Goal: Communication & Community: Answer question/provide support

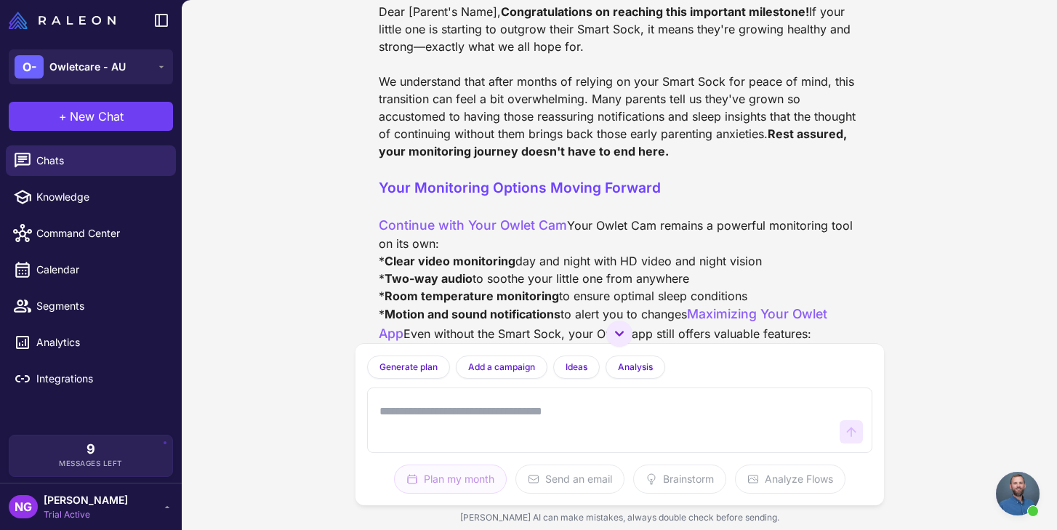
scroll to position [1507, 0]
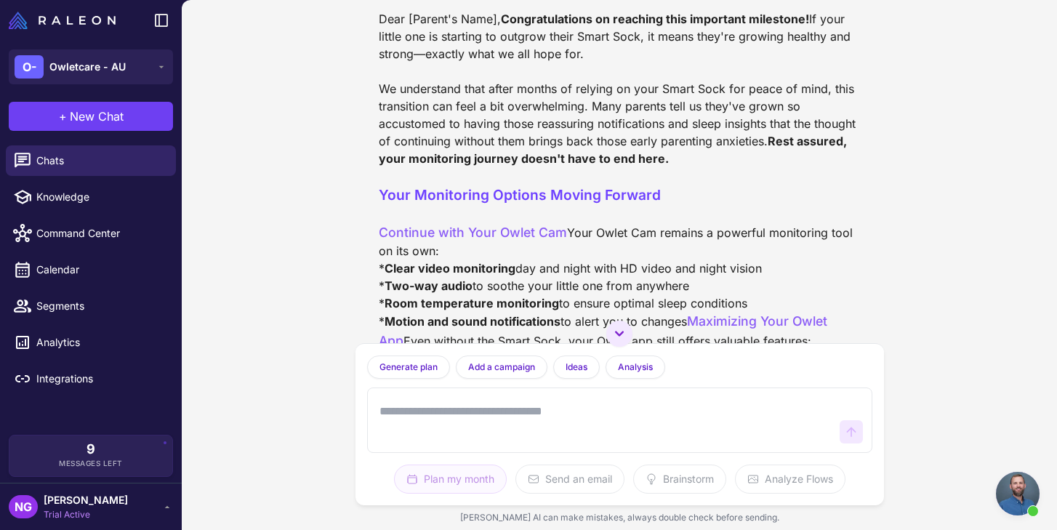
click at [425, 407] on textarea at bounding box center [605, 420] width 457 height 47
type textarea "**********"
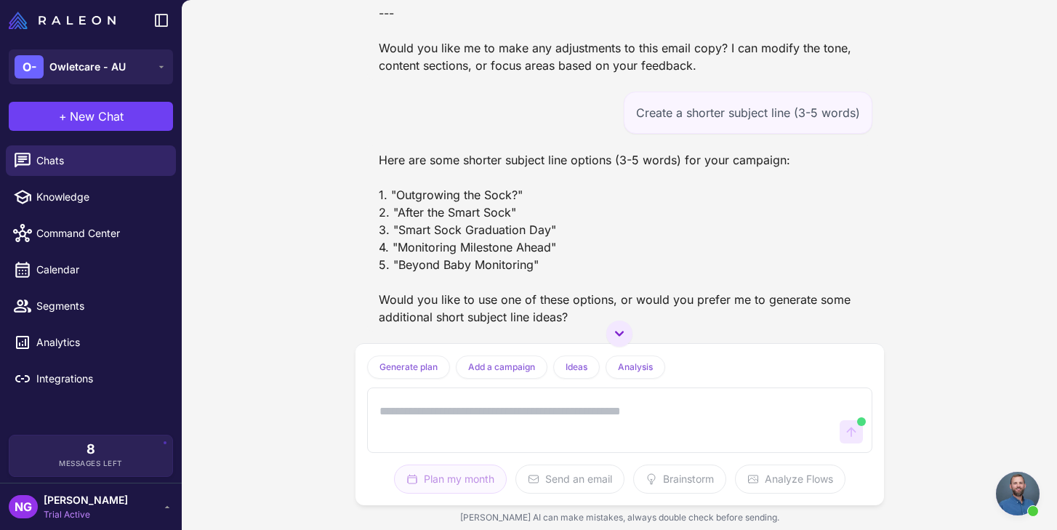
scroll to position [3223, 0]
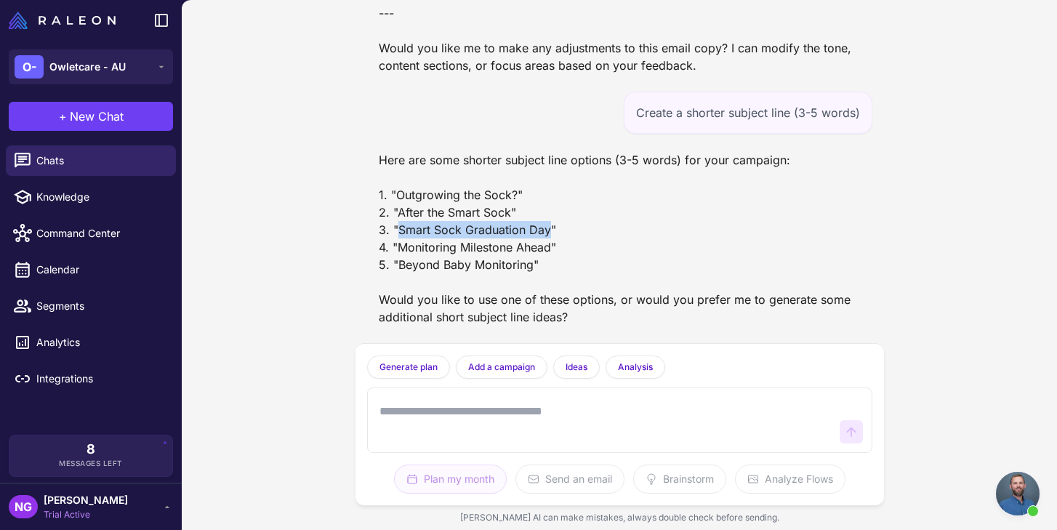
drag, startPoint x: 548, startPoint y: 231, endPoint x: 399, endPoint y: 231, distance: 148.4
click at [399, 231] on div "Here are some shorter subject line options (3-5 words) for your campaign: 1. "O…" at bounding box center [619, 238] width 505 height 186
copy div "Smart Sock Graduation Day"
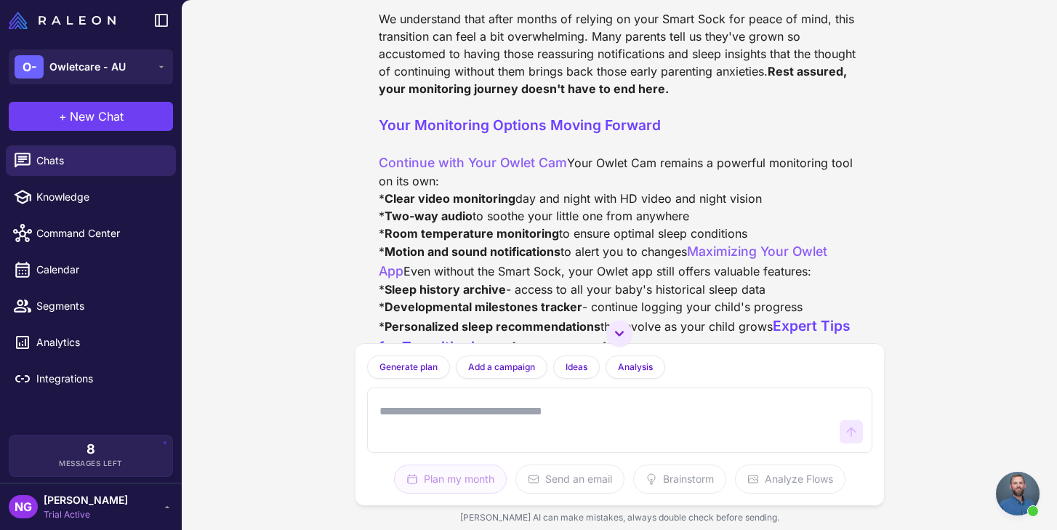
scroll to position [1571, 0]
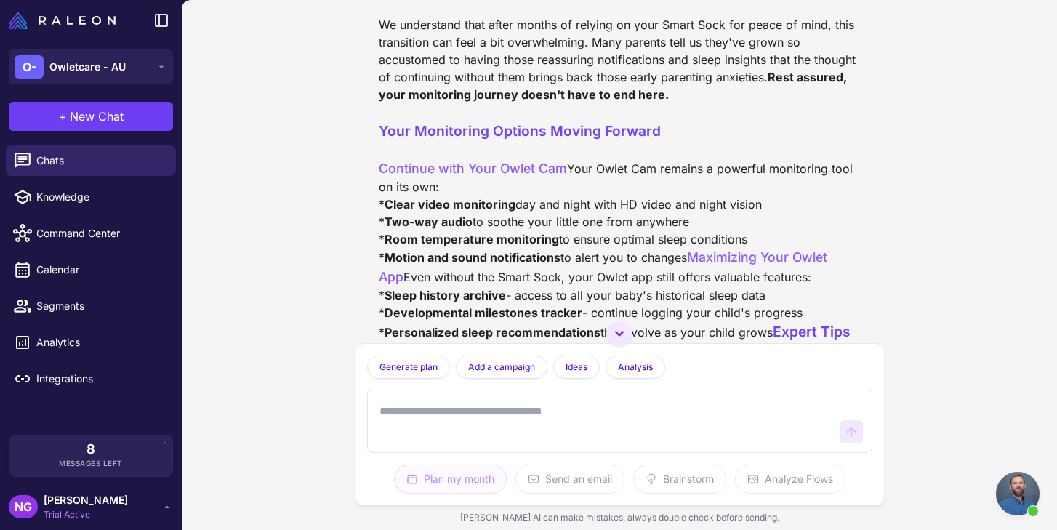
drag, startPoint x: 519, startPoint y: 181, endPoint x: 460, endPoint y: 161, distance: 62.3
click at [460, 161] on div "I understand you'd like me to write the actual email copy for this campaign. He…" at bounding box center [620, 371] width 482 height 1262
copy div "Your monitoring journey doesn't end here - discover your options for continued …"
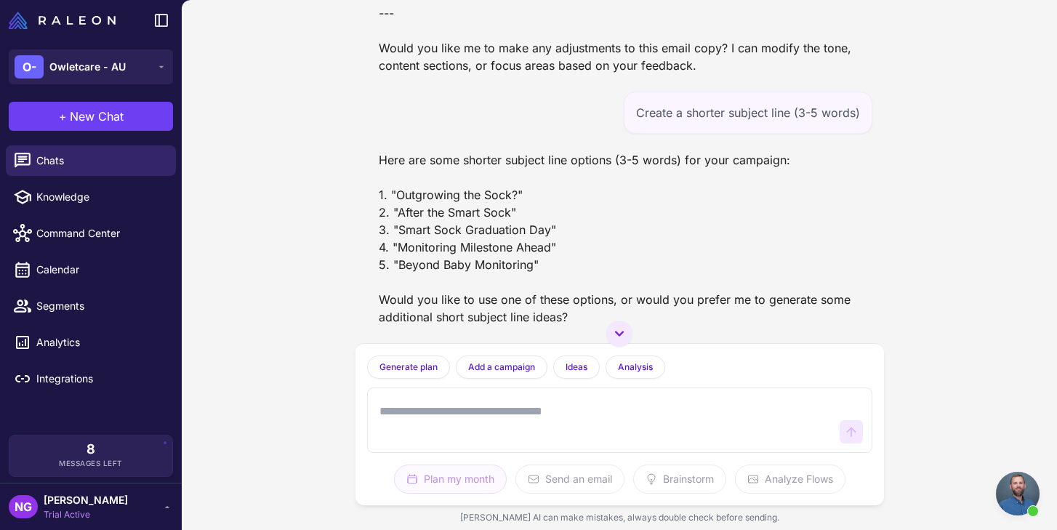
scroll to position [3223, 0]
drag, startPoint x: 514, startPoint y: 196, endPoint x: 393, endPoint y: 196, distance: 121.4
click at [393, 196] on div "Here are some shorter subject line options (3-5 words) for your campaign: 1. "O…" at bounding box center [619, 238] width 505 height 186
copy div "Outgrowing the Sock?"
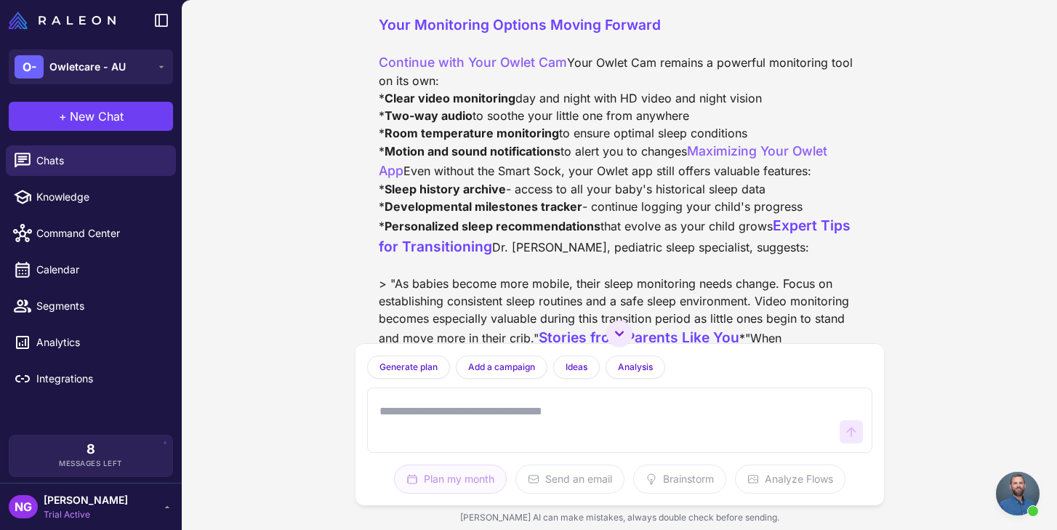
scroll to position [1689, 0]
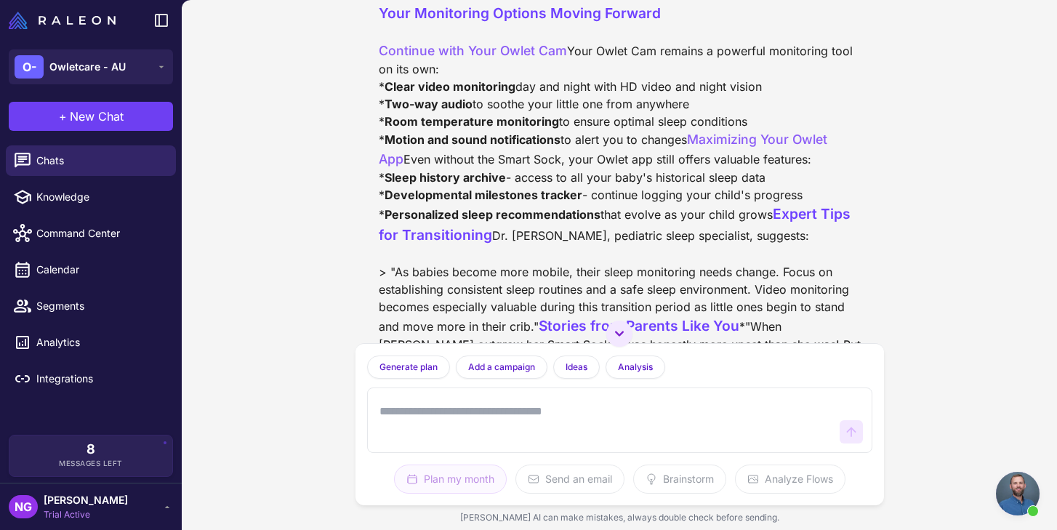
drag, startPoint x: 451, startPoint y: 159, endPoint x: 380, endPoint y: 140, distance: 72.8
click at [380, 140] on div "I understand you'd like me to write the actual email copy for this campaign. He…" at bounding box center [620, 254] width 482 height 1262
copy span "Beyond the Smart Sock: Continuing Your Monitoring Journey"
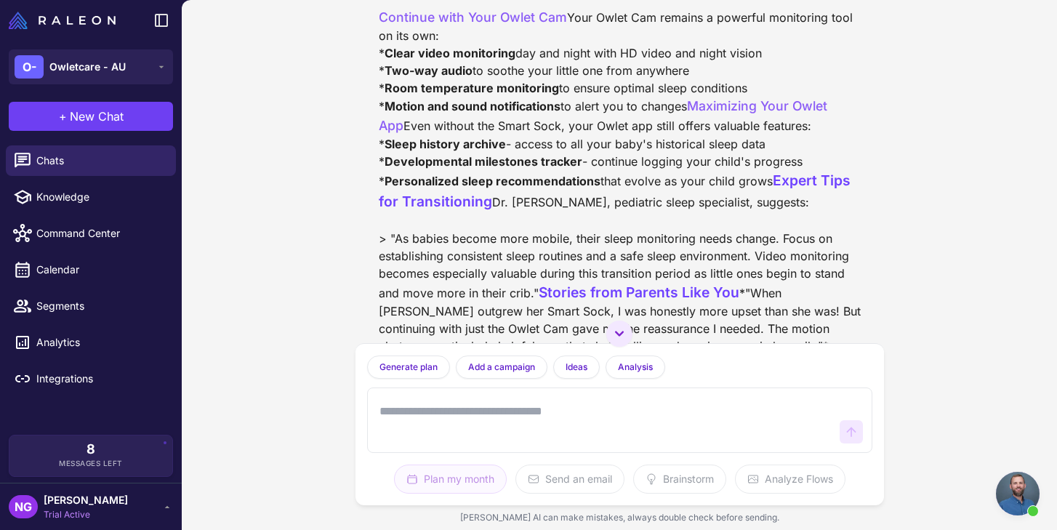
scroll to position [1725, 0]
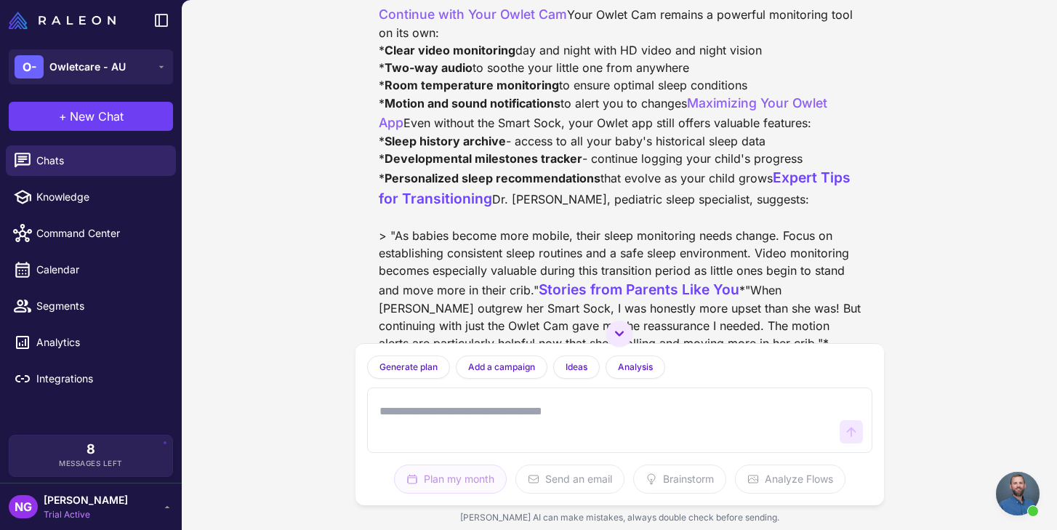
drag, startPoint x: 469, startPoint y: 269, endPoint x: 379, endPoint y: 237, distance: 95.7
click at [379, 237] on div "I understand you'd like me to write the actual email copy for this campaign. He…" at bounding box center [620, 217] width 482 height 1262
copy div "Congratulations on reaching this important milestone! If your little one is sta…"
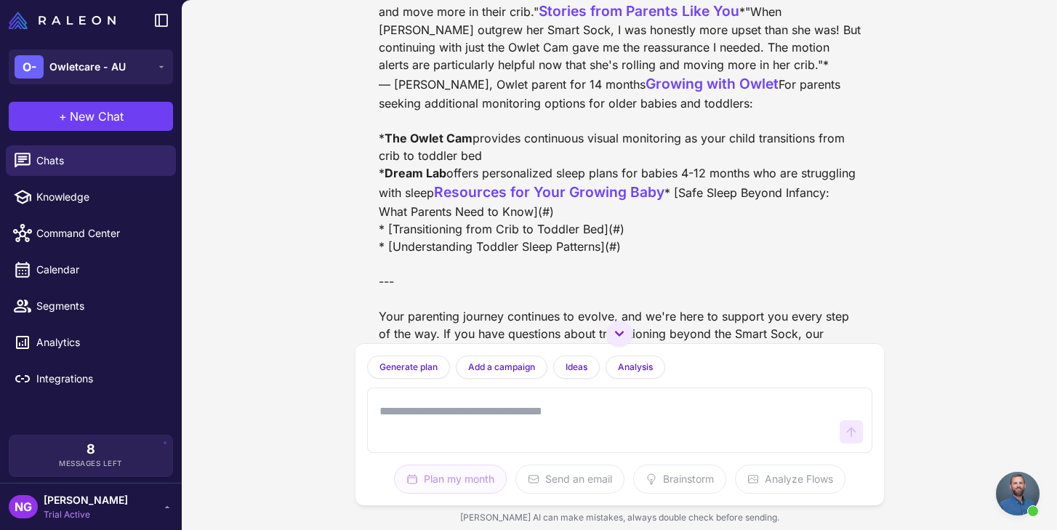
scroll to position [2000, 0]
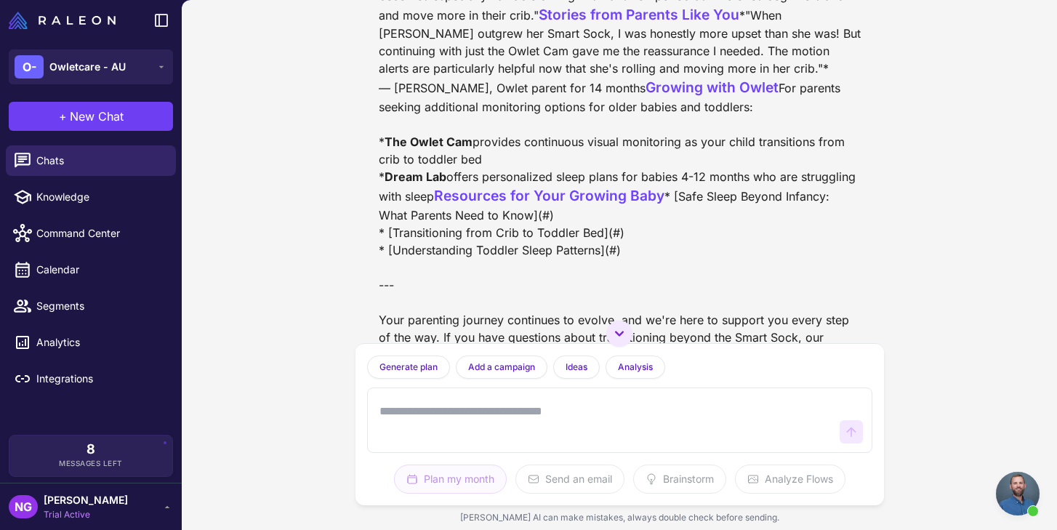
drag, startPoint x: 754, startPoint y: 113, endPoint x: 377, endPoint y: 119, distance: 376.8
copy strong "Rest assured, your monitoring journey doesn't have to end here."
drag, startPoint x: 728, startPoint y: 208, endPoint x: 373, endPoint y: 207, distance: 354.9
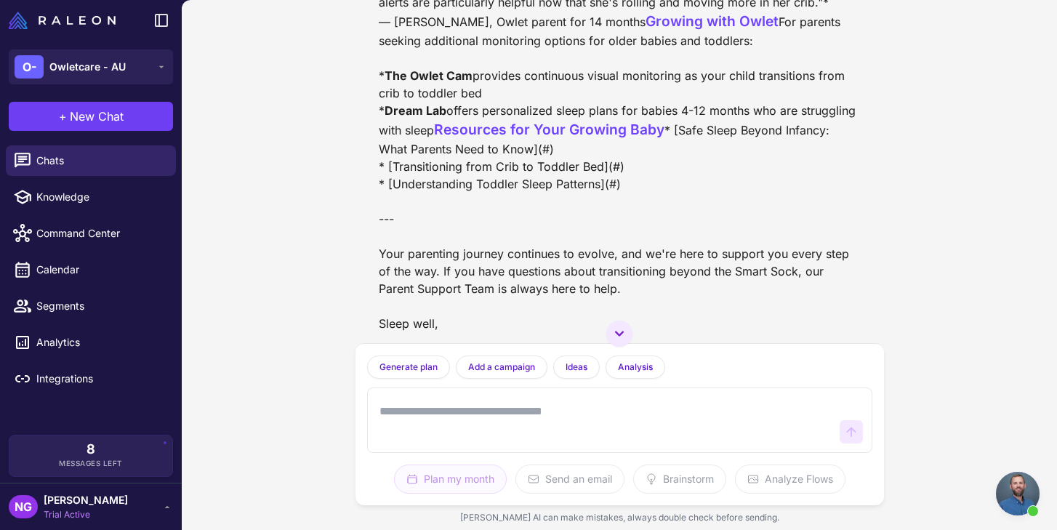
scroll to position [2072, 0]
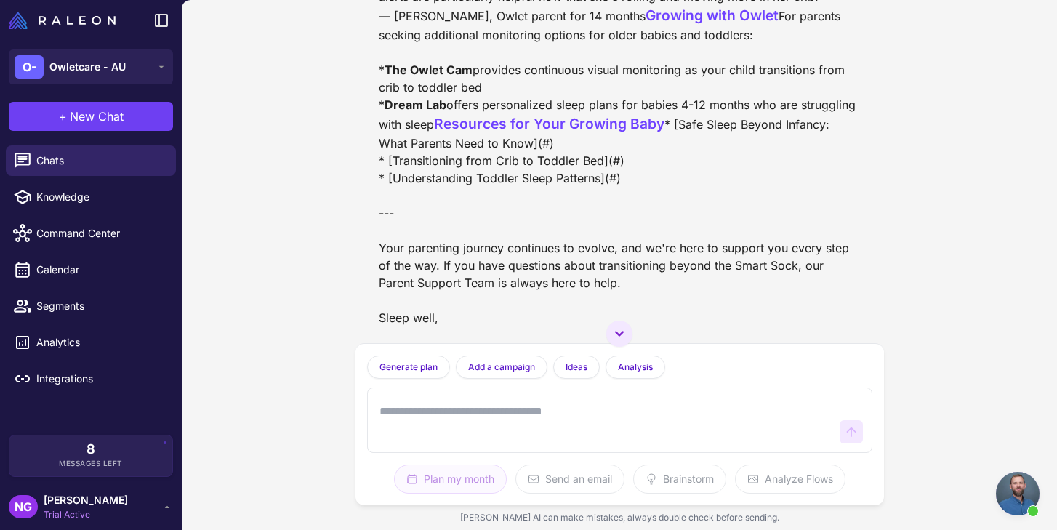
copy div "Your Owlet Cam remains a powerful monitoring tool on its own:"
drag, startPoint x: 702, startPoint y: 209, endPoint x: 370, endPoint y: 151, distance: 337.4
copy div "* Clear video monitoring day and night with HD video and night vision * Two-way…"
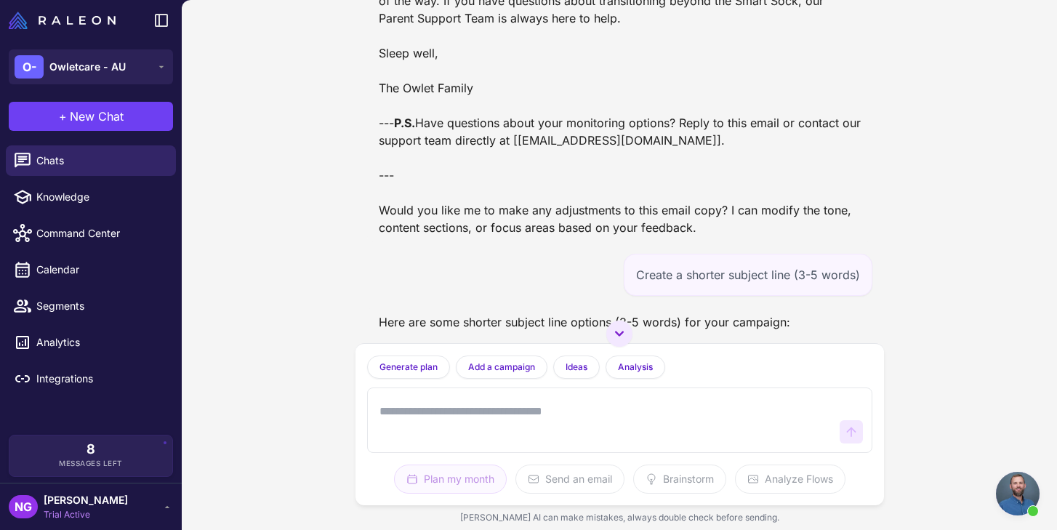
scroll to position [2329, 0]
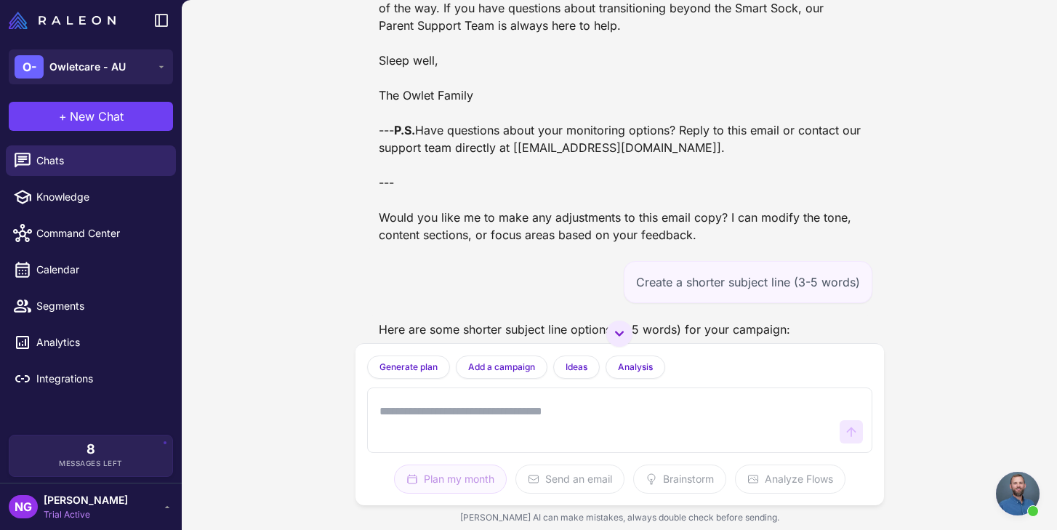
drag, startPoint x: 541, startPoint y: 214, endPoint x: 373, endPoint y: 127, distance: 189.0
copy div "Dr. Emma Roberts, pediatric sleep specialist, suggests: > "As babies become mor…"
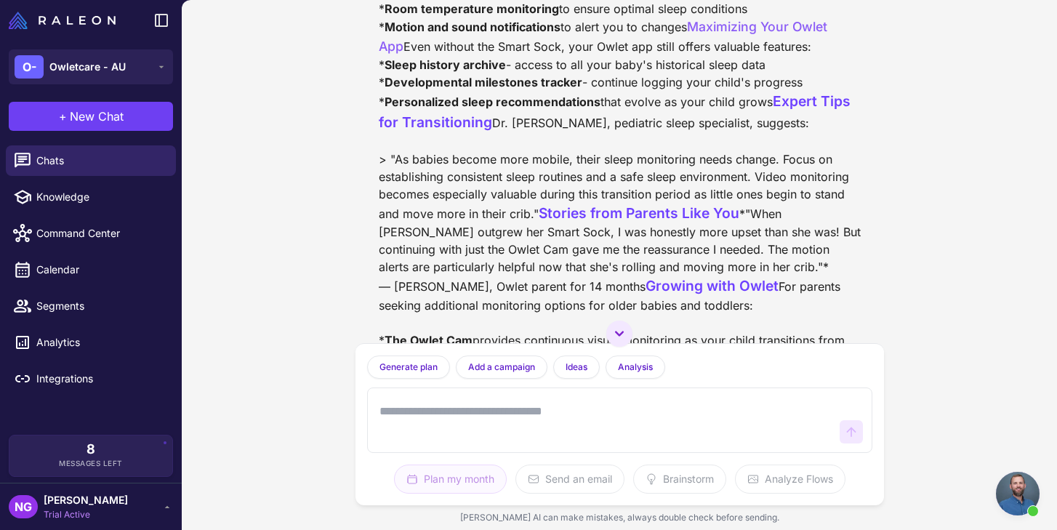
scroll to position [1800, 0]
click at [382, 413] on textarea at bounding box center [605, 420] width 457 height 47
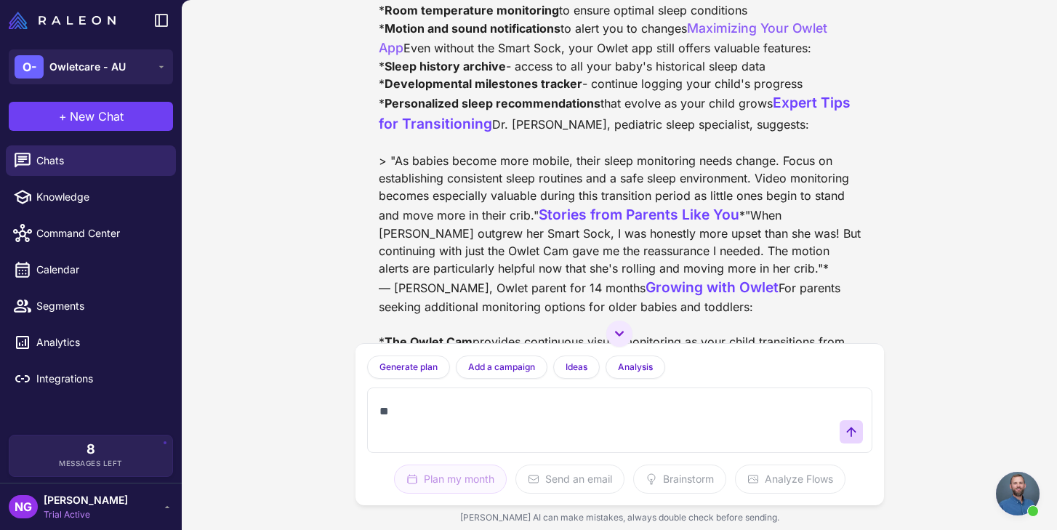
type textarea "*"
type textarea "**********"
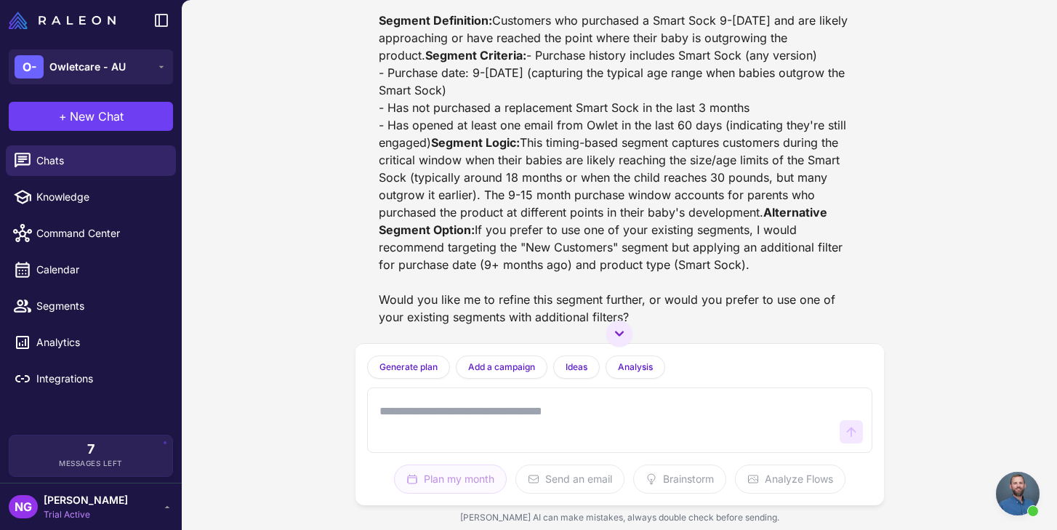
scroll to position [3706, 0]
type textarea "**********"
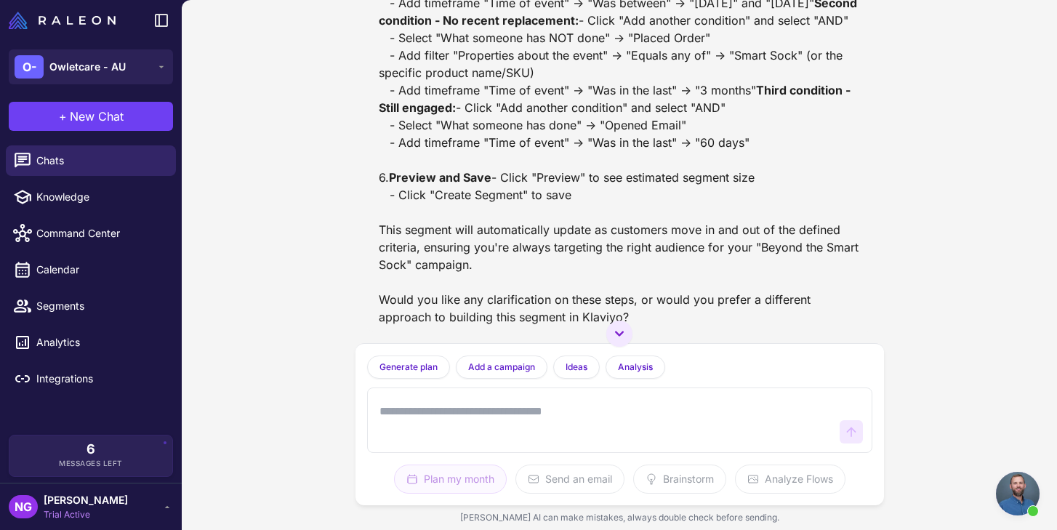
scroll to position [4355, 0]
click at [71, 68] on span "Owletcare - AU" at bounding box center [87, 67] width 76 height 16
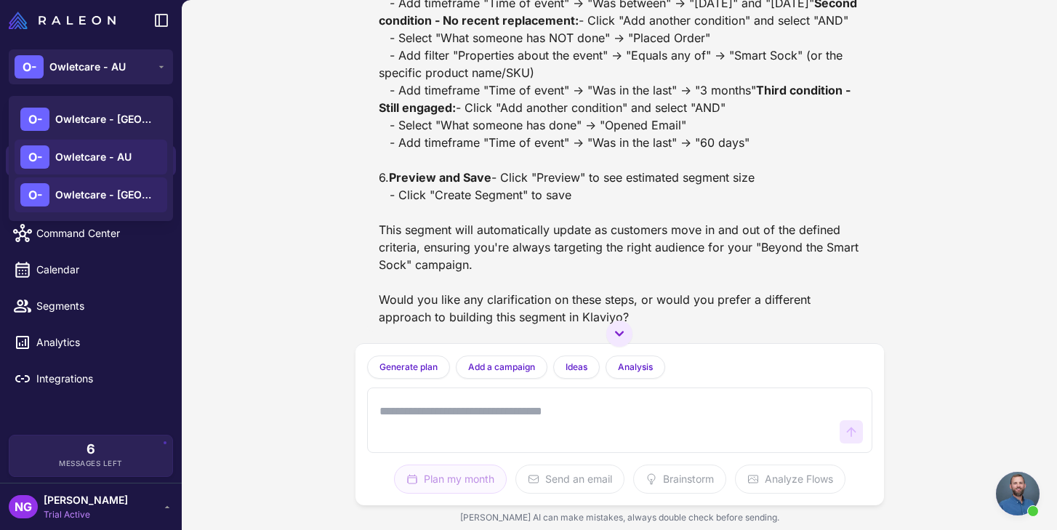
click at [74, 191] on span "Owletcare - CA" at bounding box center [106, 195] width 102 height 16
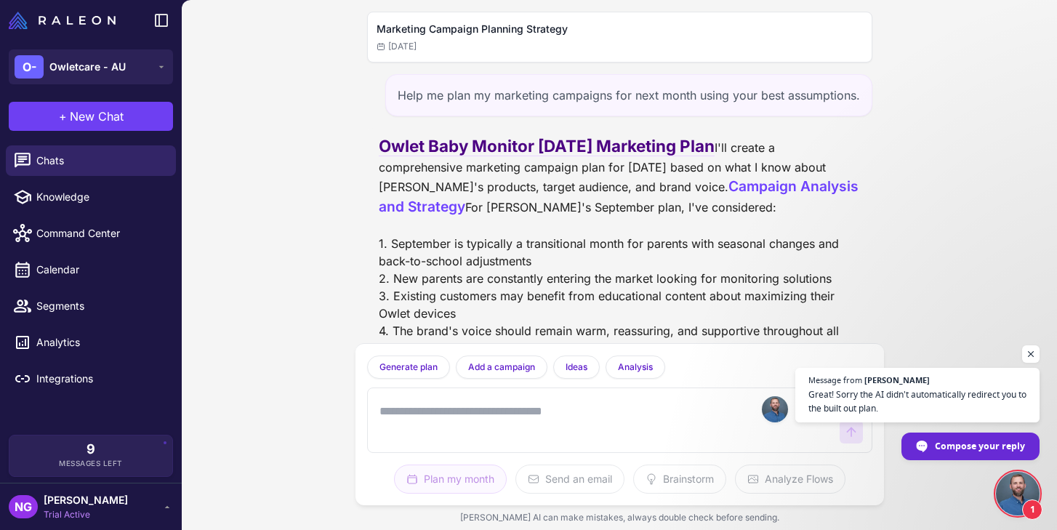
scroll to position [523, 0]
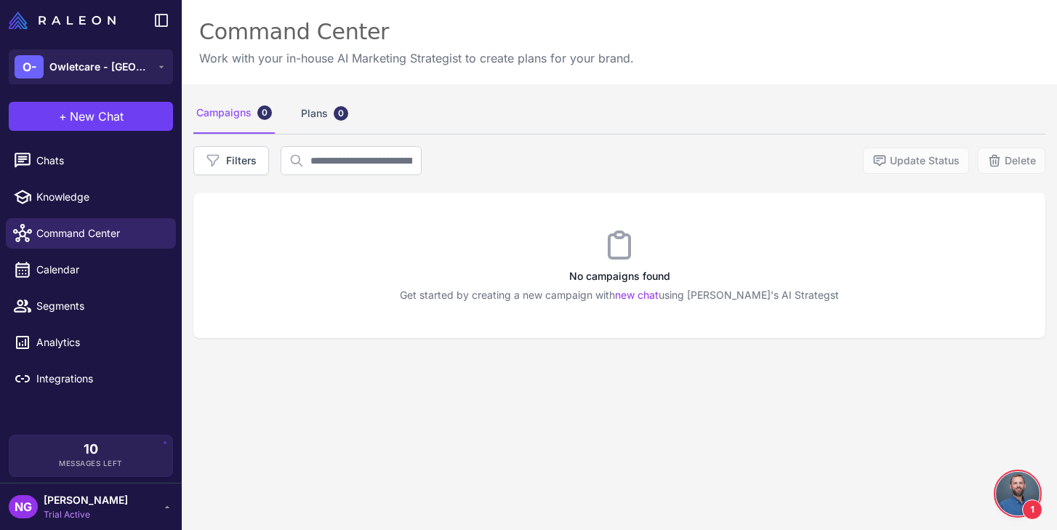
scroll to position [523, 0]
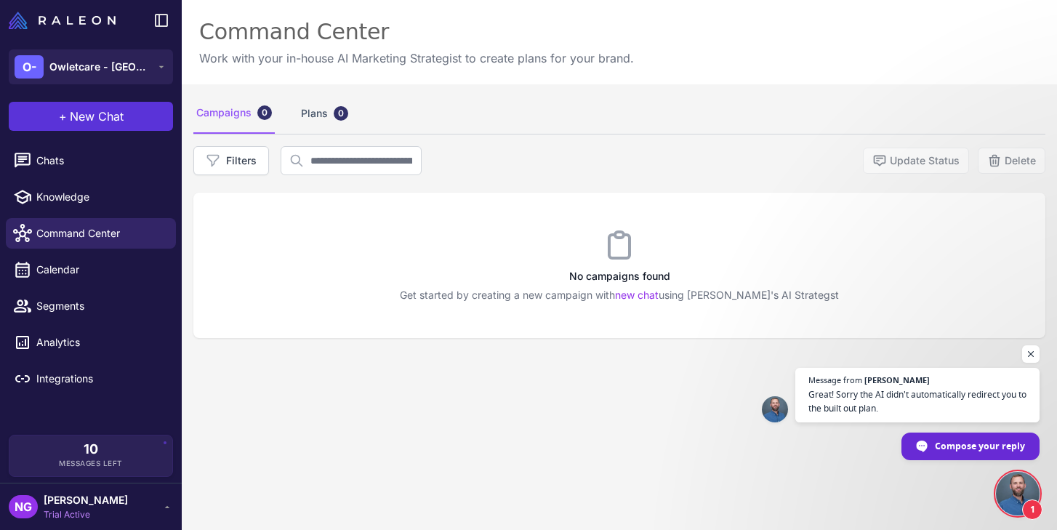
click at [117, 113] on span "New Chat" at bounding box center [97, 116] width 54 height 17
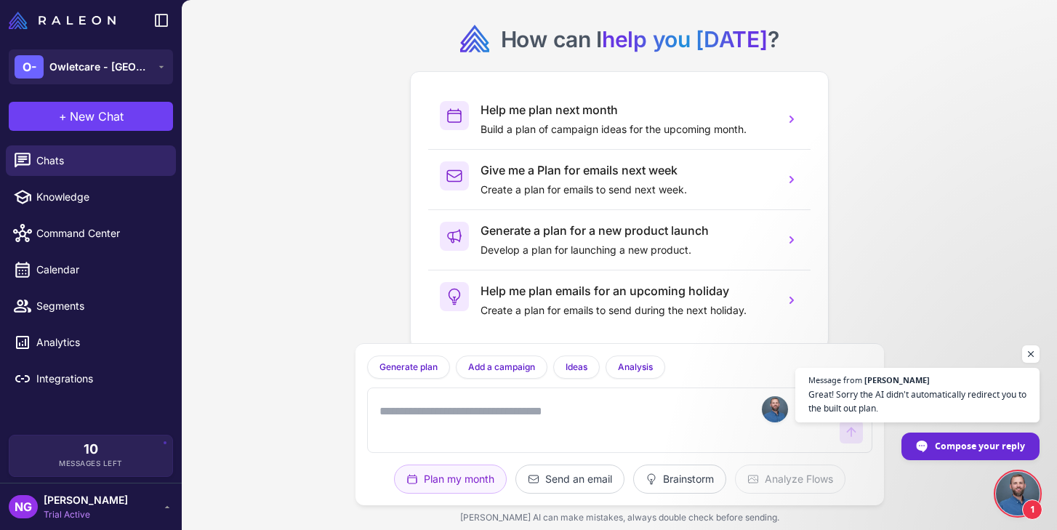
click at [384, 402] on textarea at bounding box center [605, 420] width 457 height 47
paste textarea "**********"
type textarea "**********"
paste textarea "**********"
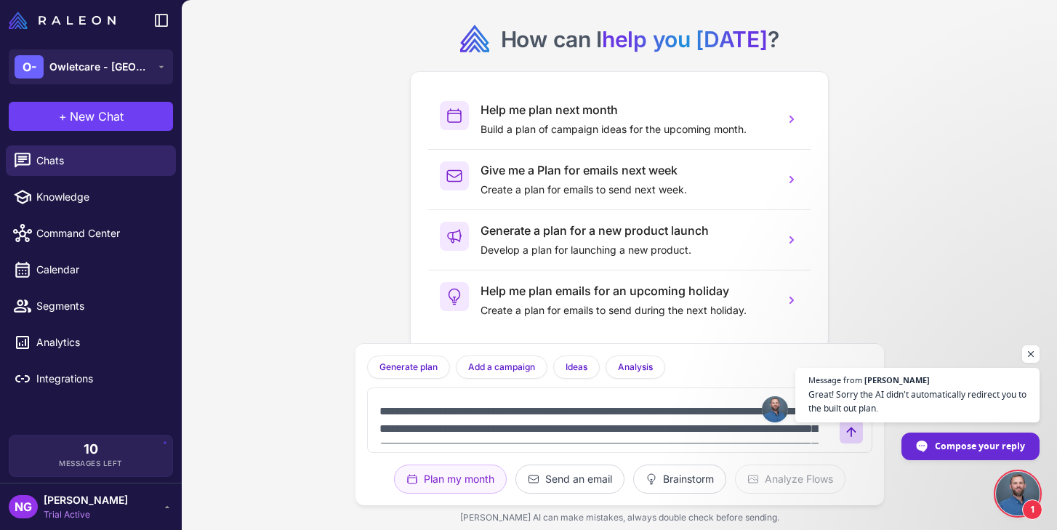
click at [434, 411] on textarea at bounding box center [605, 420] width 457 height 47
drag, startPoint x: 632, startPoint y: 412, endPoint x: 548, endPoint y: 411, distance: 84.4
click at [548, 411] on textarea at bounding box center [605, 420] width 457 height 47
click at [1026, 357] on span "Open chat" at bounding box center [1031, 354] width 18 height 18
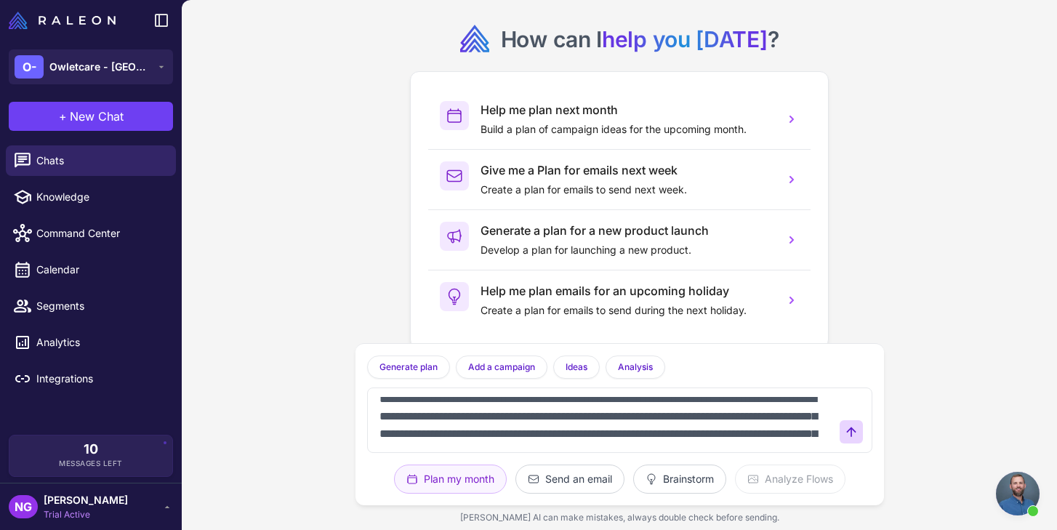
scroll to position [7, 0]
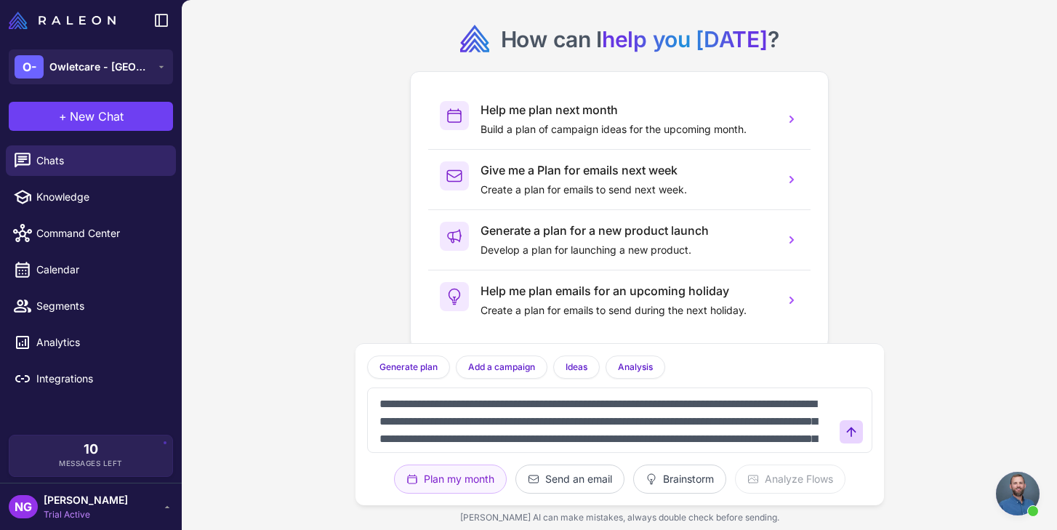
click at [464, 421] on textarea at bounding box center [605, 420] width 457 height 47
paste textarea "*"
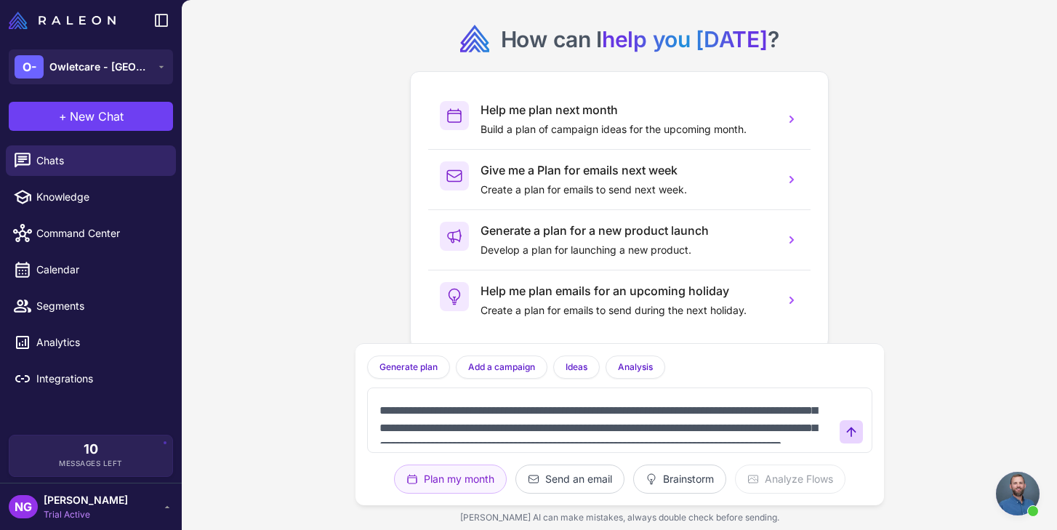
scroll to position [17, 0]
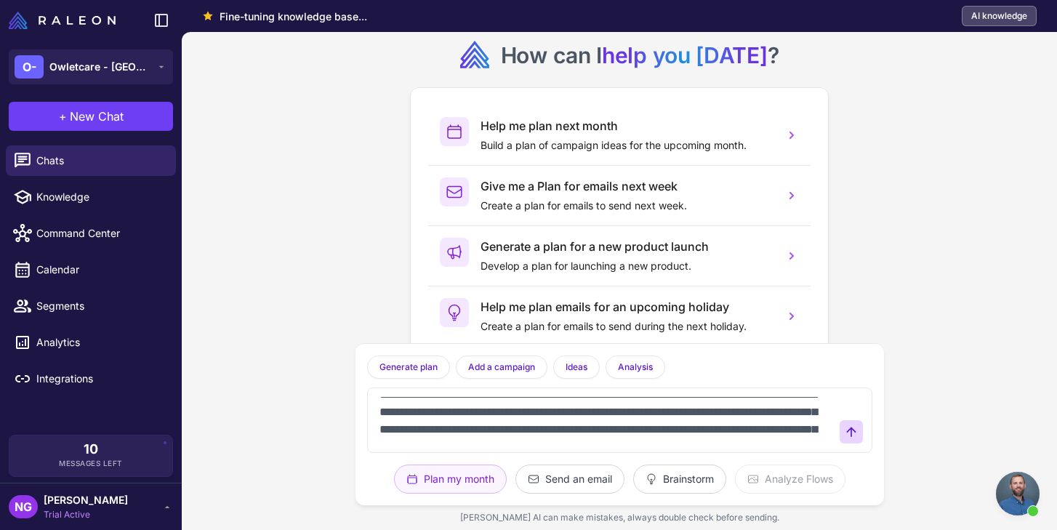
drag, startPoint x: 723, startPoint y: 412, endPoint x: 481, endPoint y: 418, distance: 241.5
click at [481, 418] on textarea at bounding box center [605, 420] width 457 height 47
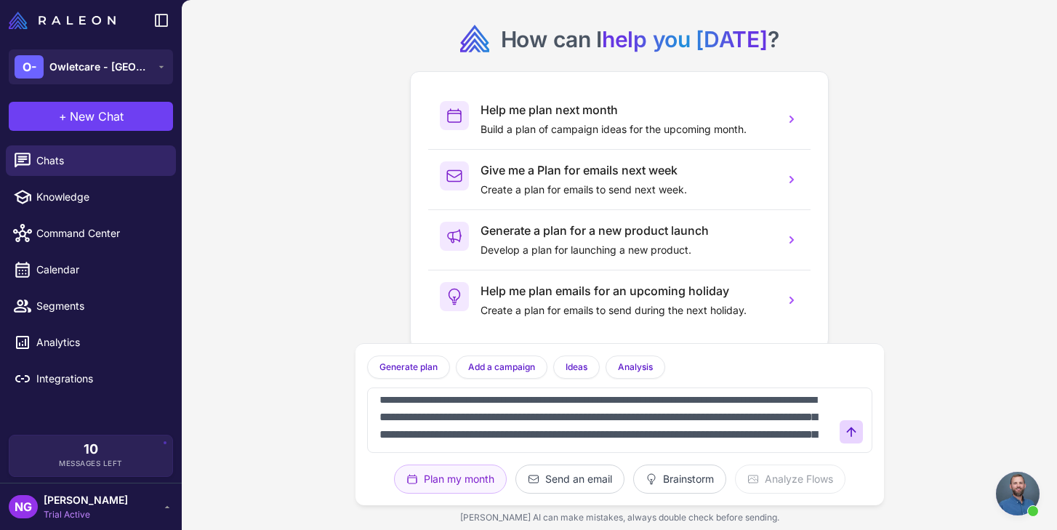
scroll to position [19, 0]
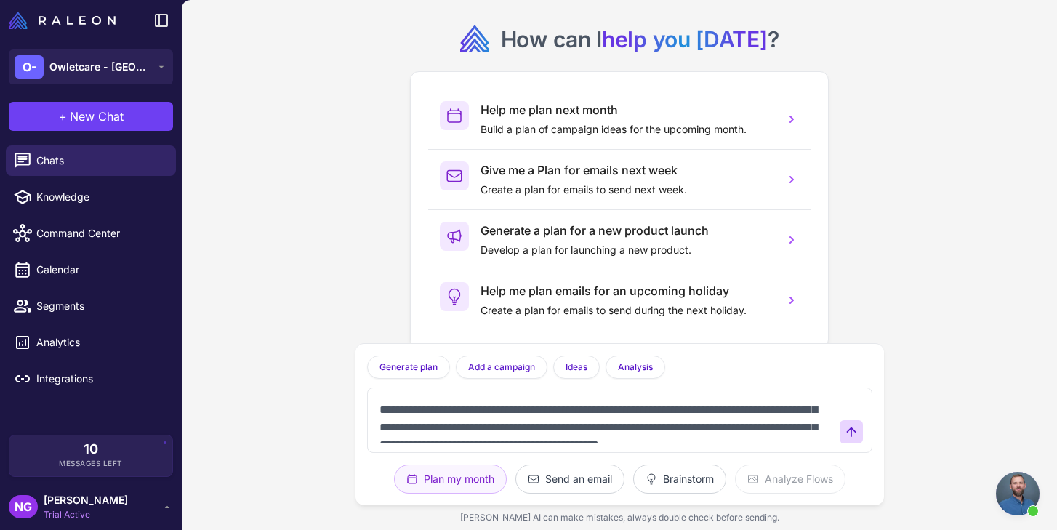
click at [457, 409] on textarea at bounding box center [605, 420] width 457 height 47
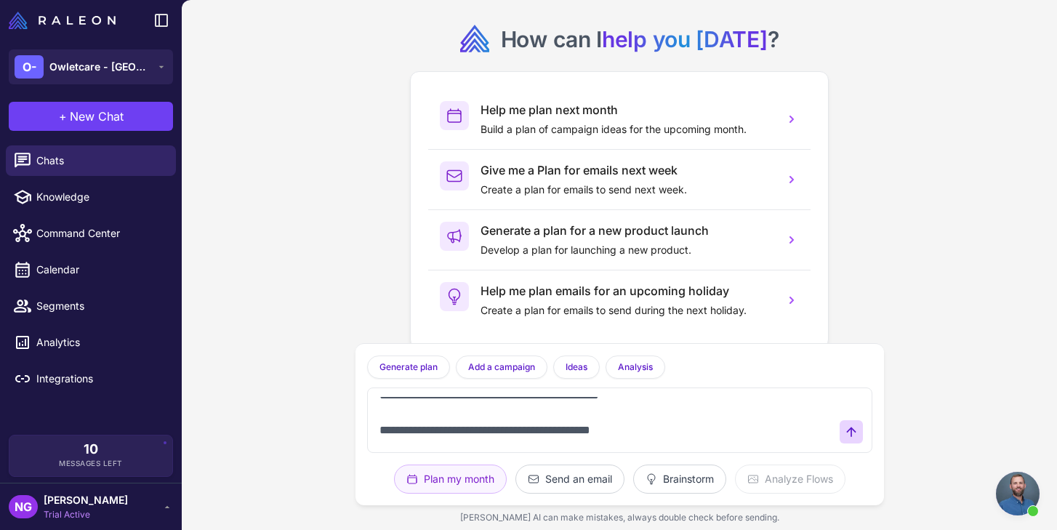
scroll to position [70, 0]
click at [457, 412] on textarea at bounding box center [605, 420] width 457 height 47
paste textarea
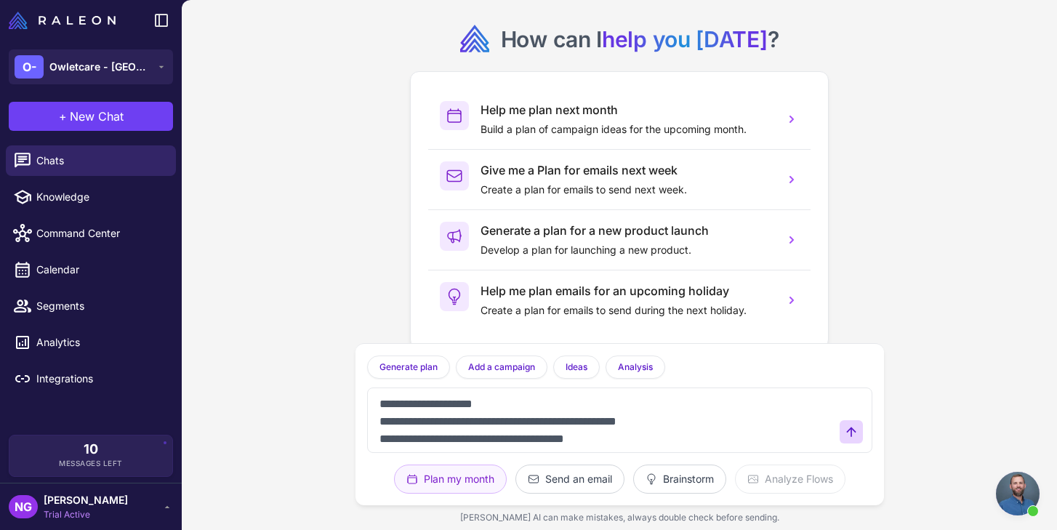
scroll to position [265, 0]
drag, startPoint x: 513, startPoint y: 427, endPoint x: 371, endPoint y: 410, distance: 143.5
click at [371, 410] on div at bounding box center [619, 420] width 505 height 65
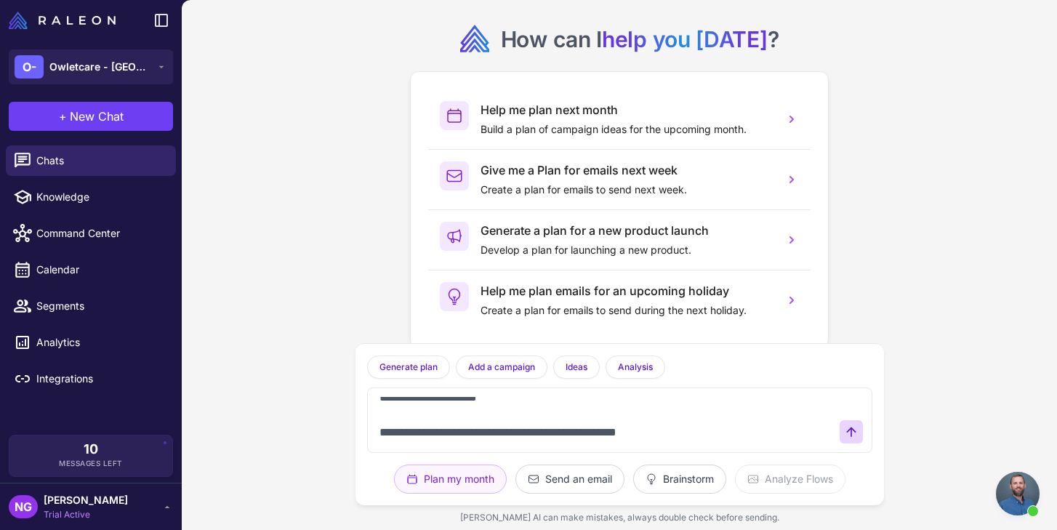
scroll to position [236, 0]
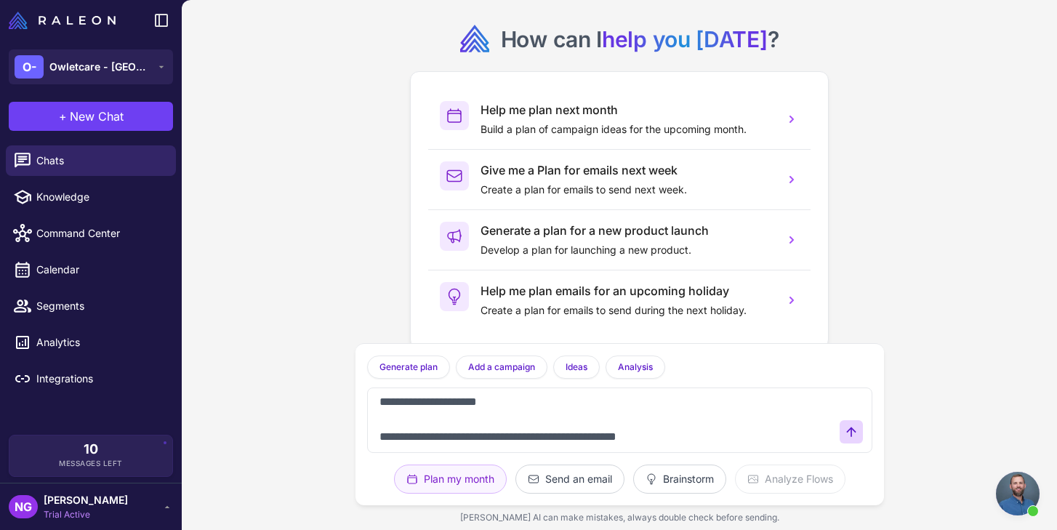
drag, startPoint x: 510, startPoint y: 422, endPoint x: 365, endPoint y: 420, distance: 144.7
click at [365, 420] on div "Generate plan Generate a plan based on what we have discussed. Add a campaign A…" at bounding box center [620, 424] width 529 height 162
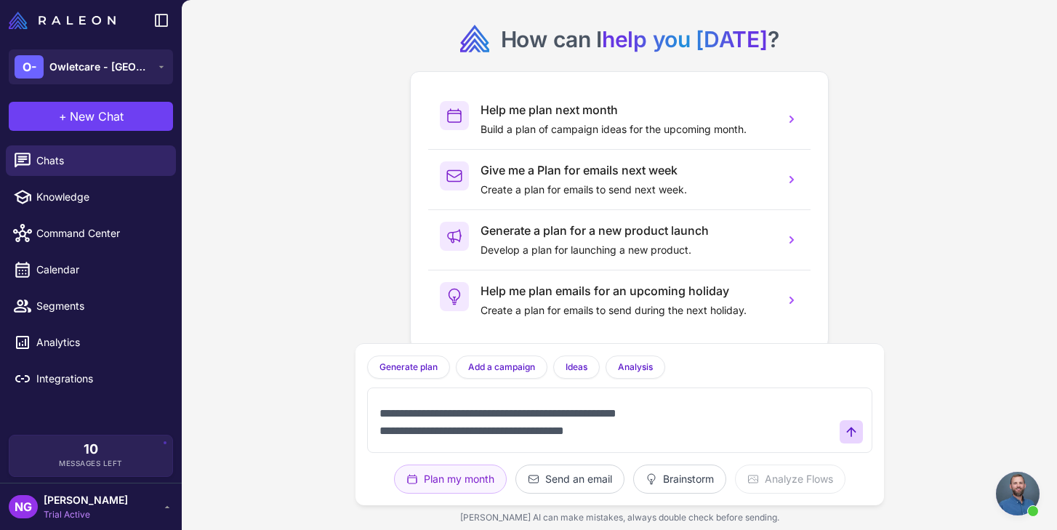
scroll to position [243, 0]
click at [391, 421] on textarea at bounding box center [605, 420] width 457 height 47
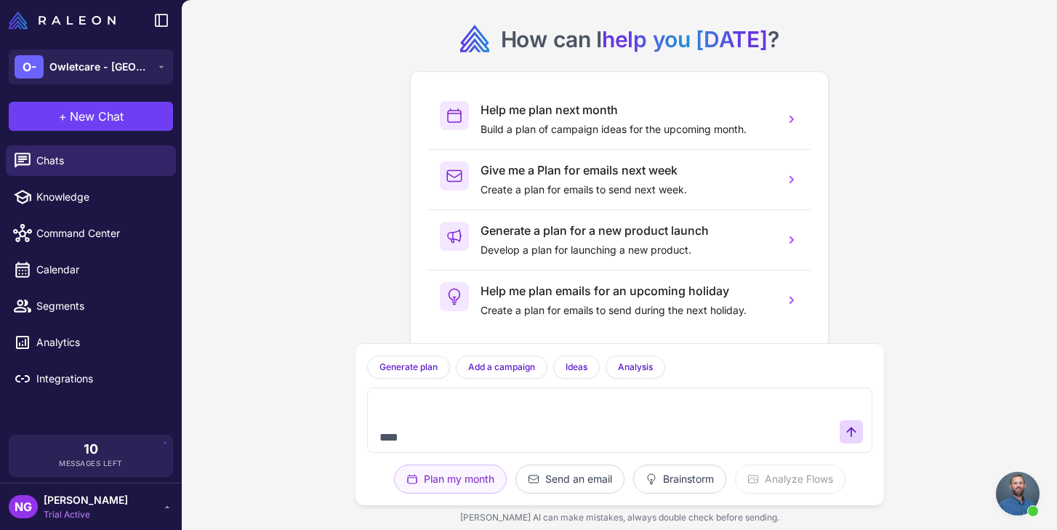
scroll to position [726, 0]
click at [721, 400] on textarea at bounding box center [605, 420] width 457 height 47
paste textarea "*"
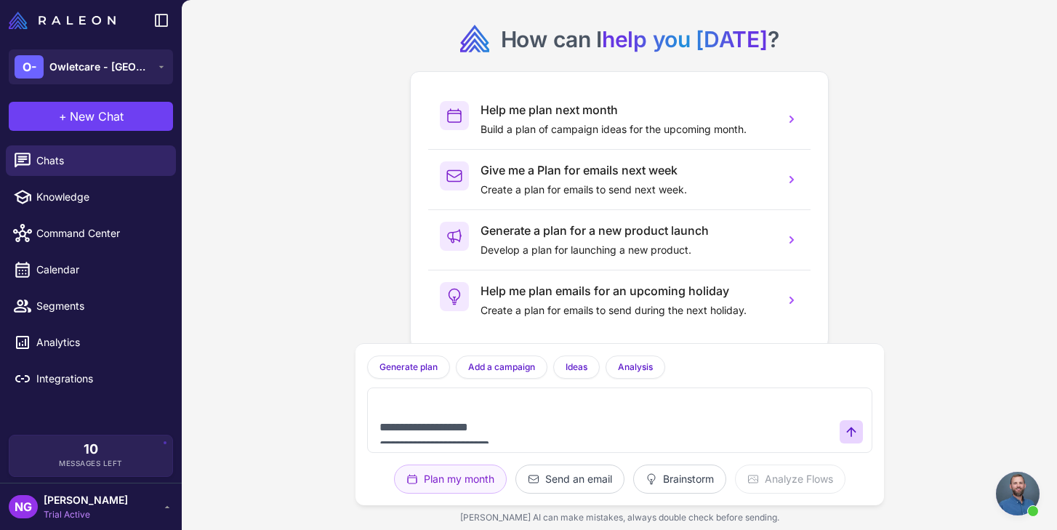
click at [811, 412] on textarea at bounding box center [605, 420] width 457 height 47
paste textarea "*"
type textarea "**********"
click at [857, 433] on icon at bounding box center [851, 432] width 15 height 15
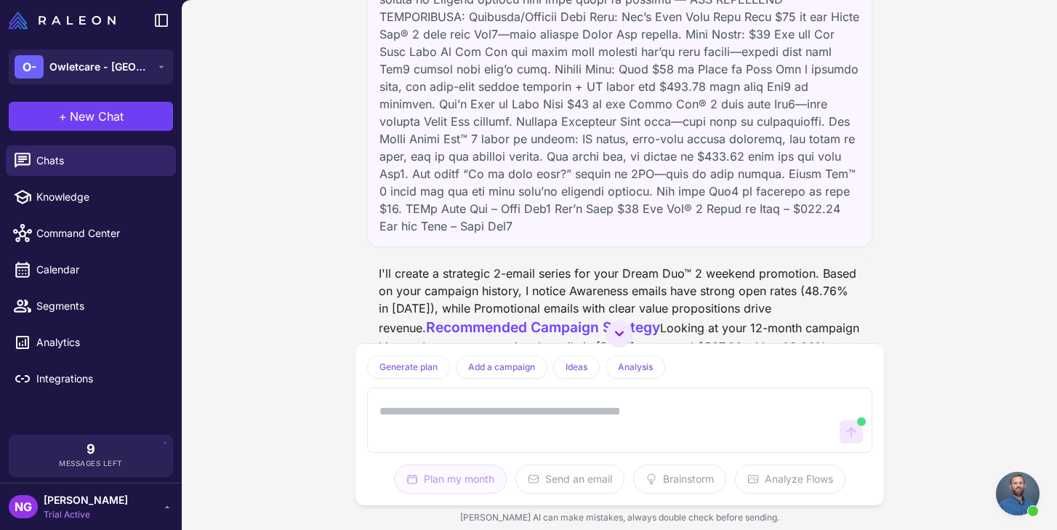
scroll to position [156, 0]
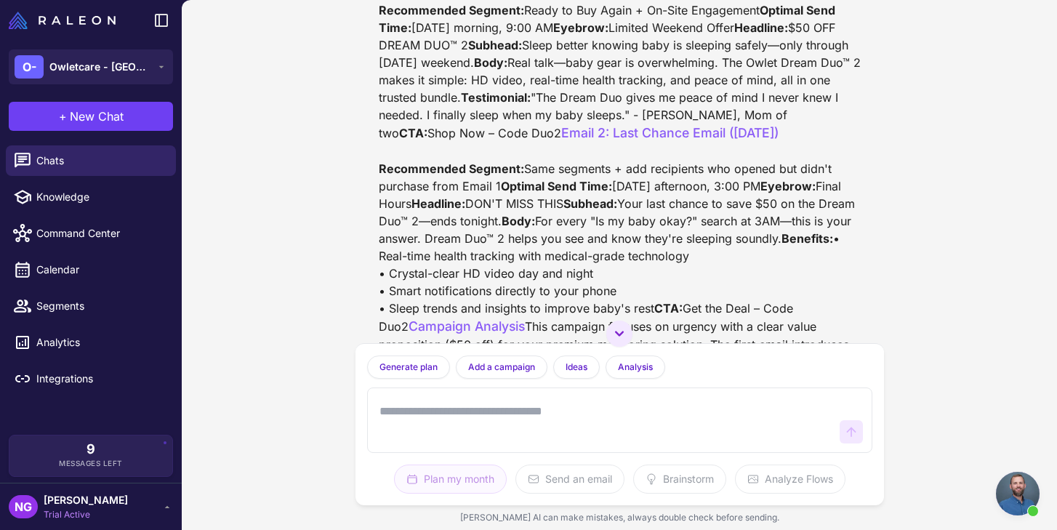
scroll to position [582, 0]
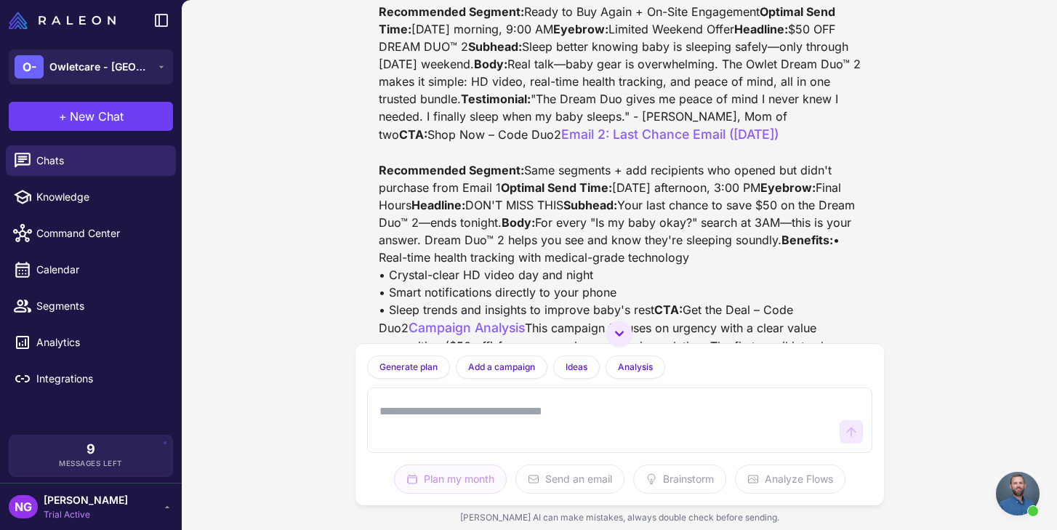
drag, startPoint x: 559, startPoint y: 272, endPoint x: 350, endPoint y: 129, distance: 253.2
click at [350, 129] on div "I'll create a strategic 2-email series for your Dream Duo™ 2 weekend promotion.…" at bounding box center [620, 265] width 876 height 530
copy div "Eyebrow: Limited Weekend Offer Headline: $50 OFF DREAM DUO™ 2 Subhead: Sleep be…"
click at [413, 401] on textarea at bounding box center [605, 420] width 457 height 47
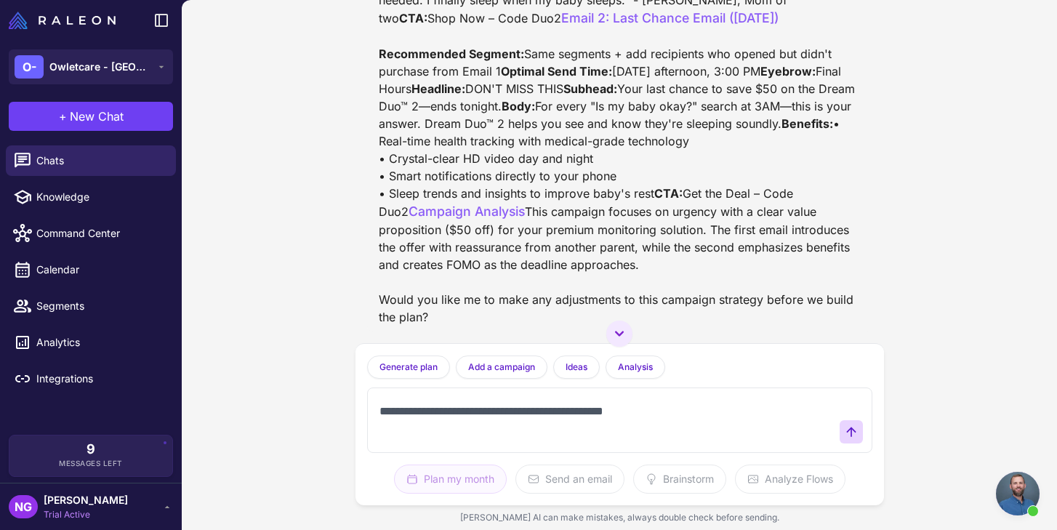
scroll to position [917, 0]
click at [480, 412] on textarea "**********" at bounding box center [605, 420] width 457 height 47
click at [637, 417] on textarea "**********" at bounding box center [605, 420] width 457 height 47
type textarea "**********"
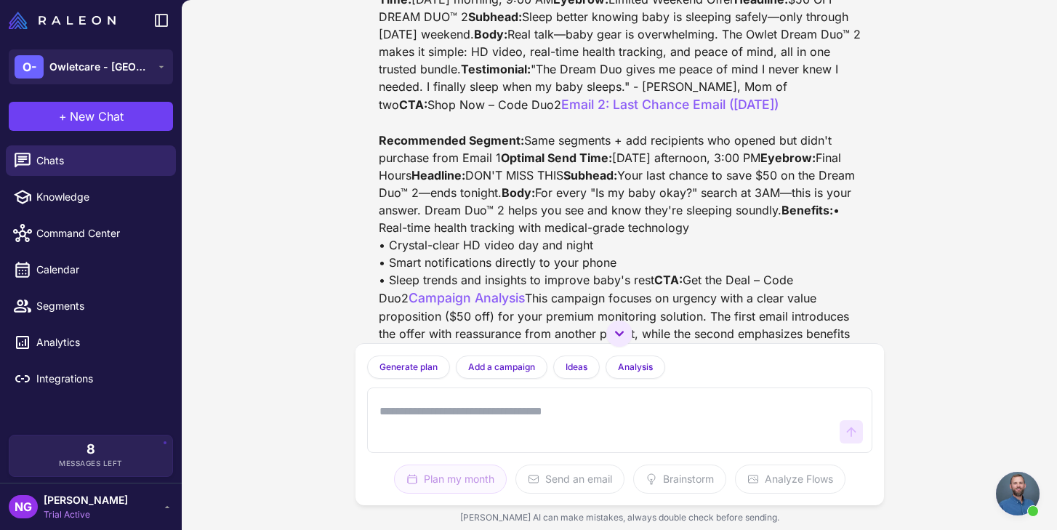
scroll to position [611, 0]
drag, startPoint x: 563, startPoint y: 242, endPoint x: 370, endPoint y: 105, distance: 236.3
click at [370, 105] on div "I'll create a strategic 2-email series for your Dream Duo™ 2 weekend promotion.…" at bounding box center [619, 111] width 505 height 615
copy div "Eyebrow: Limited Weekend Offer Headline: $50 OFF DREAM DUO™ 2 Subhead: Sleep be…"
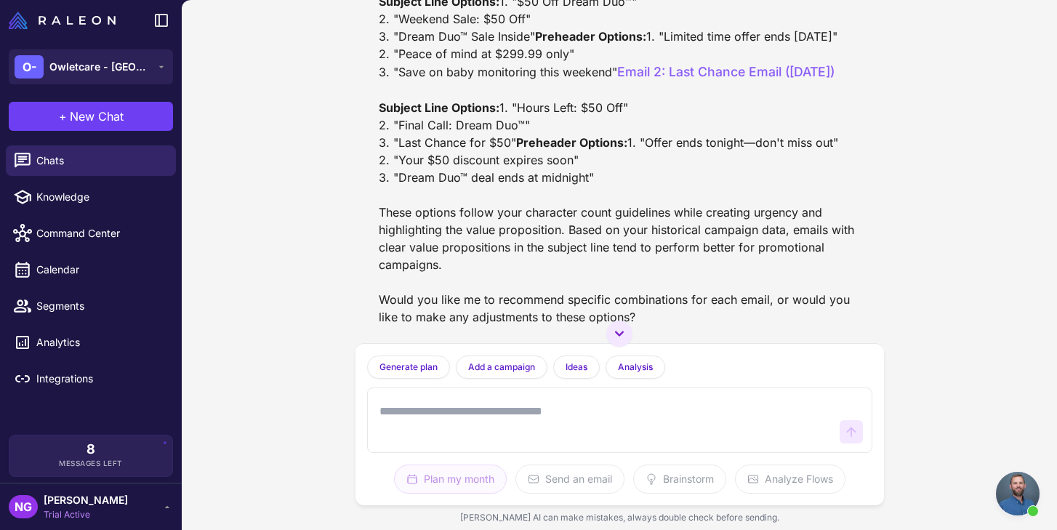
scroll to position [1529, 0]
drag, startPoint x: 515, startPoint y: 247, endPoint x: 399, endPoint y: 252, distance: 116.5
click at [399, 252] on div "I'll create concise subject lines and preheaders for both emails that align wit…" at bounding box center [620, 132] width 482 height 388
copy div "Final Call: Dream Duo"
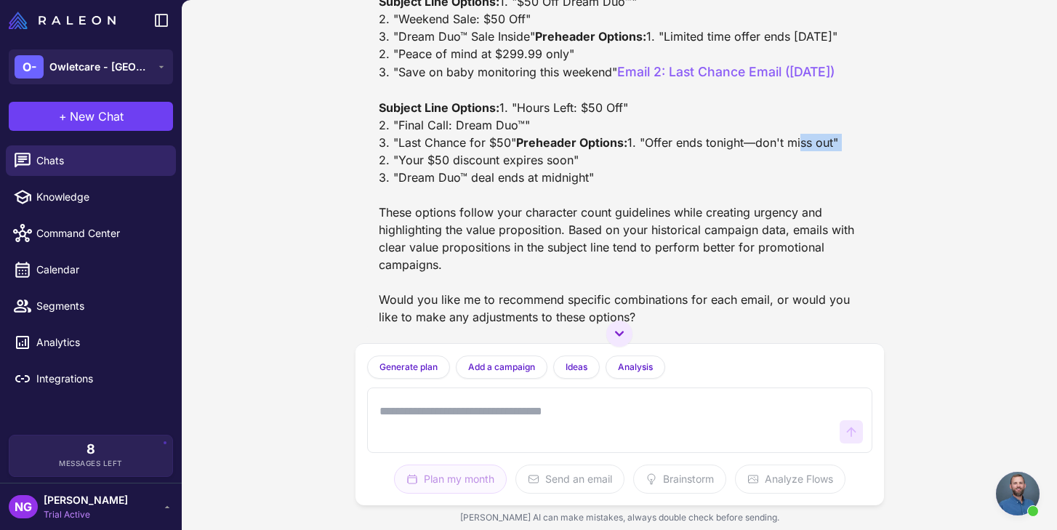
drag, startPoint x: 594, startPoint y: 273, endPoint x: 548, endPoint y: 274, distance: 46.6
click at [548, 274] on div "I'll create concise subject lines and preheaders for both emails that align wit…" at bounding box center [620, 132] width 482 height 388
click at [559, 273] on div "I'll create concise subject lines and preheaders for both emails that align wit…" at bounding box center [620, 132] width 482 height 388
drag, startPoint x: 584, startPoint y: 274, endPoint x: 397, endPoint y: 274, distance: 186.9
click at [397, 274] on div "I'll create concise subject lines and preheaders for both emails that align wit…" at bounding box center [620, 132] width 482 height 388
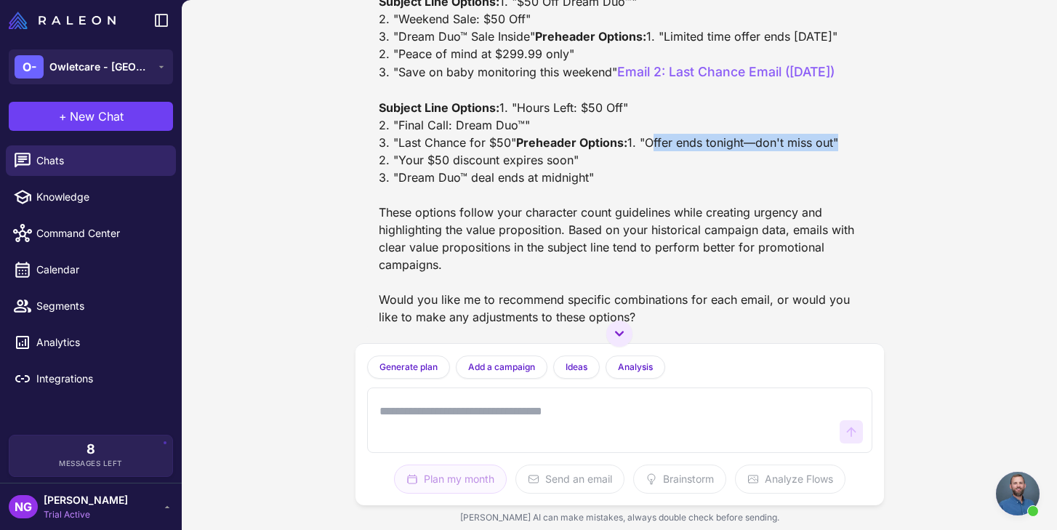
copy div "Offer ends tonight—don't miss out"
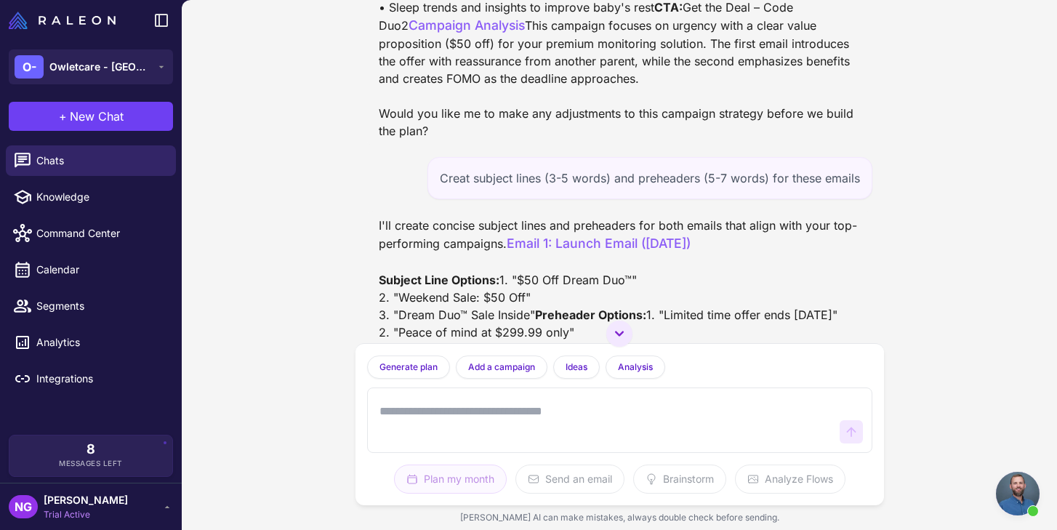
scroll to position [881, 0]
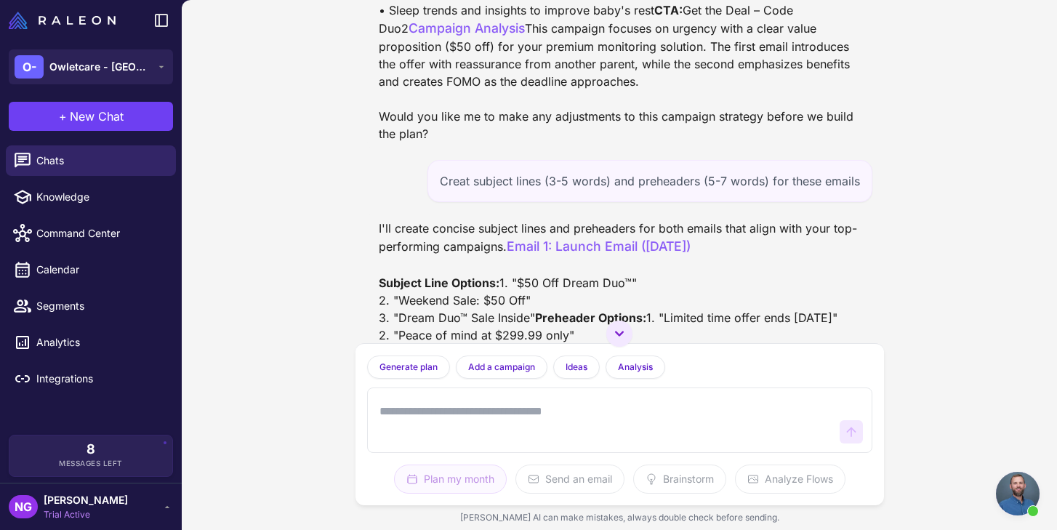
drag, startPoint x: 579, startPoint y: 287, endPoint x: 361, endPoint y: 121, distance: 274.5
click at [361, 121] on div "I'll create a strategic 2-email series for your Dream Duo™ 2 weekend promotion.…" at bounding box center [620, 171] width 529 height 343
copy div "Eyebrow: Final Hours Headline: DON'T MISS THIS Subhead: Your last chance to sav…"
